Goal: Register for event/course

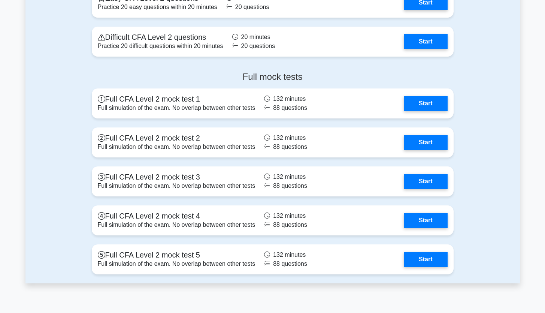
scroll to position [1032, 0]
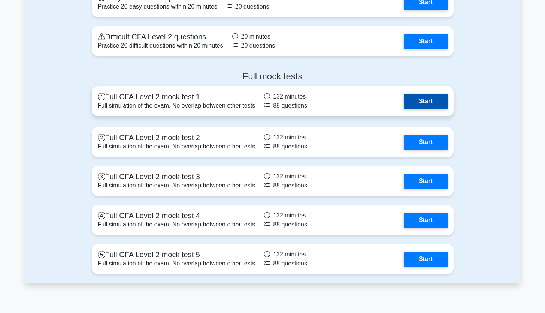
click at [421, 99] on link "Start" at bounding box center [424, 101] width 43 height 15
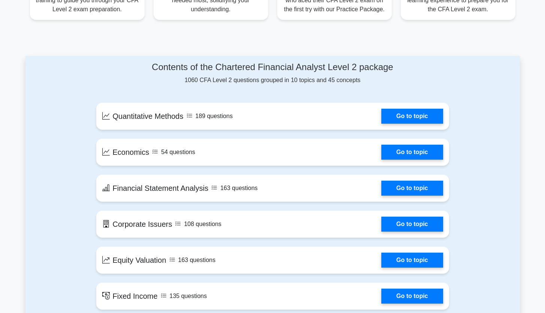
scroll to position [0, 0]
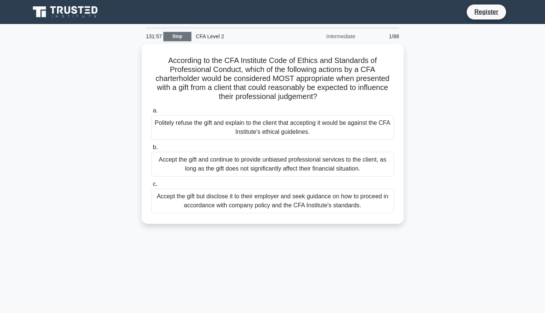
click at [181, 33] on link "Stop" at bounding box center [177, 36] width 28 height 9
